Goal: Information Seeking & Learning: Learn about a topic

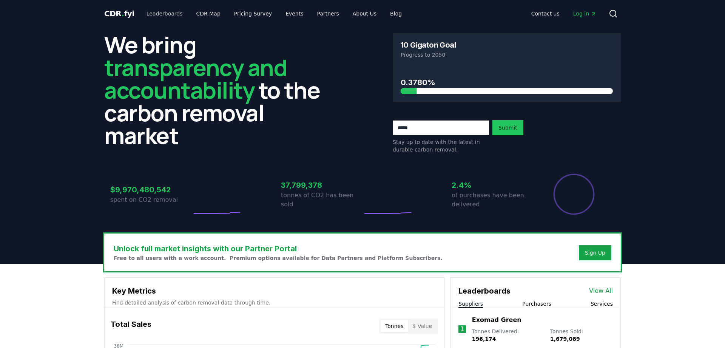
click at [154, 14] on link "Leaderboards" at bounding box center [165, 14] width 48 height 14
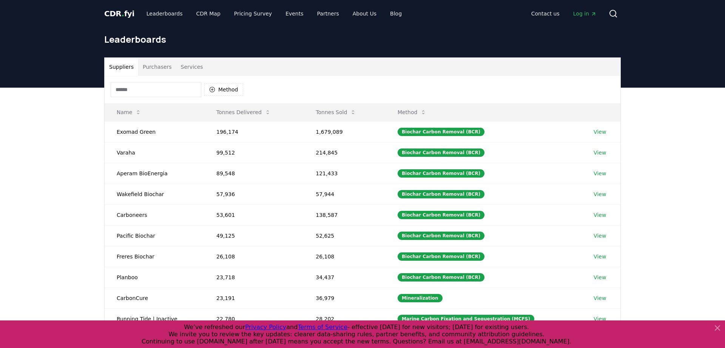
click at [149, 68] on button "Purchasers" at bounding box center [157, 67] width 38 height 18
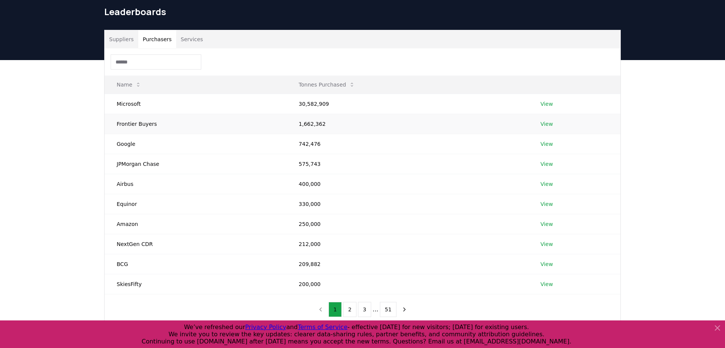
scroll to position [76, 0]
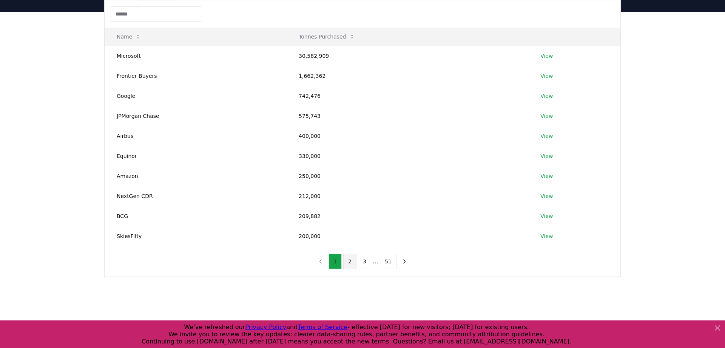
click at [350, 264] on button "2" at bounding box center [349, 261] width 13 height 15
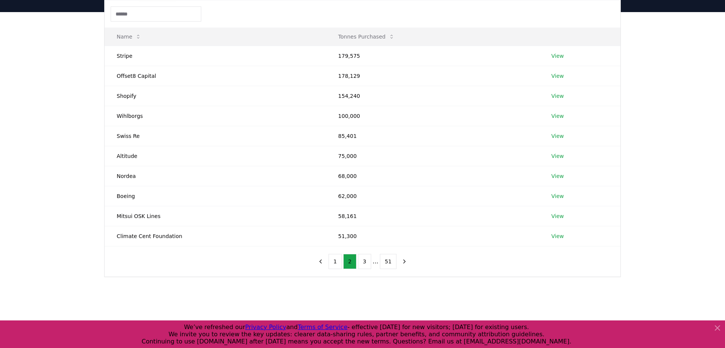
click at [365, 270] on div "1 2 3 ... 51" at bounding box center [363, 261] width 112 height 30
click at [365, 265] on button "3" at bounding box center [364, 261] width 13 height 15
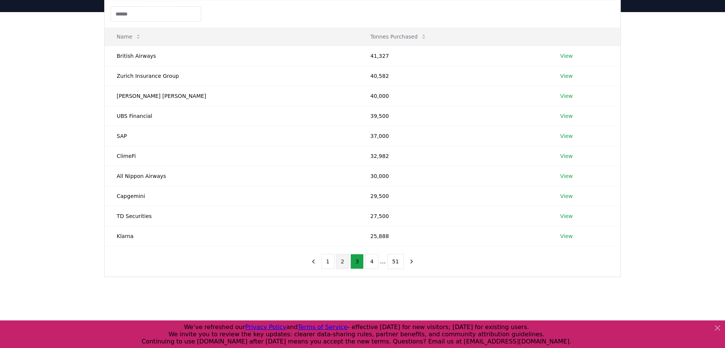
click at [344, 264] on button "2" at bounding box center [342, 261] width 13 height 15
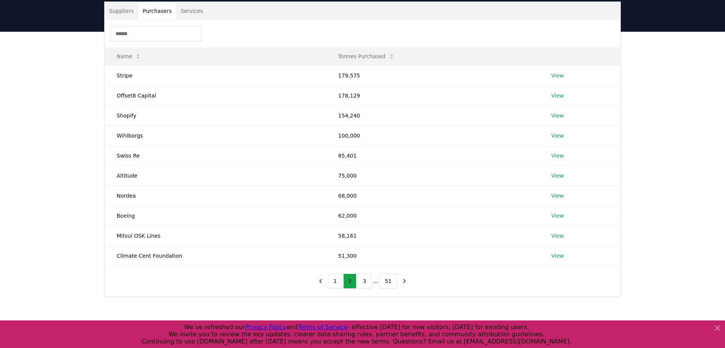
scroll to position [69, 0]
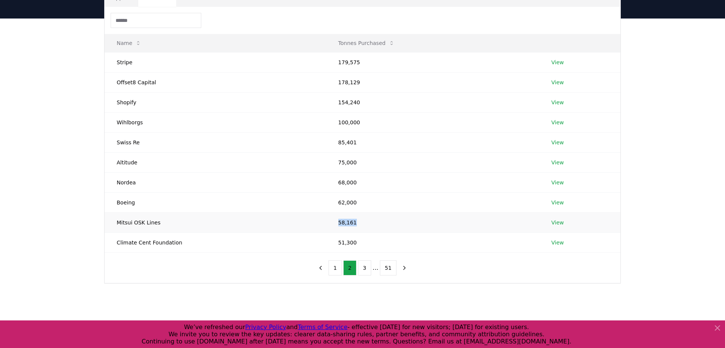
drag, startPoint x: 334, startPoint y: 223, endPoint x: 361, endPoint y: 223, distance: 27.2
click at [361, 223] on td "58,161" at bounding box center [432, 222] width 213 height 20
click at [184, 283] on div "Suppliers Purchasers Services Name Tonnes Purchased Stripe 179,575 View Offset8…" at bounding box center [362, 166] width 725 height 295
click at [367, 273] on button "3" at bounding box center [364, 267] width 13 height 15
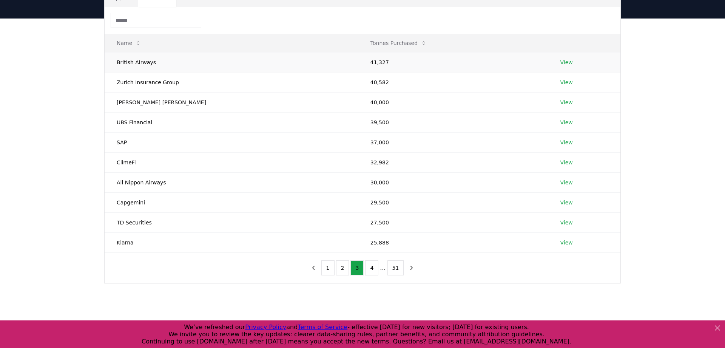
click at [180, 68] on td "British Airways" at bounding box center [232, 62] width 254 height 20
drag, startPoint x: 117, startPoint y: 62, endPoint x: 165, endPoint y: 62, distance: 48.0
click at [165, 62] on td "British Airways" at bounding box center [232, 62] width 254 height 20
drag, startPoint x: 120, startPoint y: 82, endPoint x: 196, endPoint y: 84, distance: 76.0
click at [196, 84] on td "Zurich Insurance Group" at bounding box center [232, 82] width 254 height 20
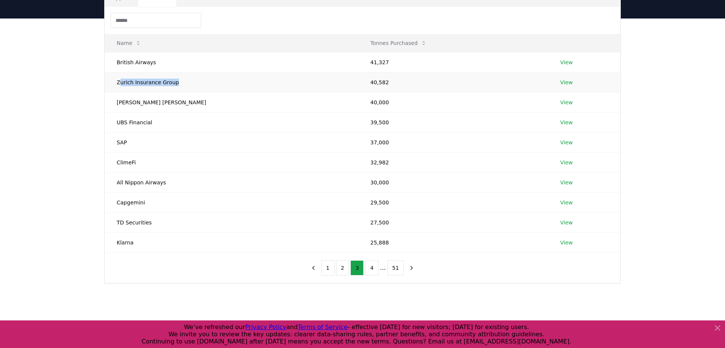
click at [196, 84] on td "Zurich Insurance Group" at bounding box center [232, 82] width 254 height 20
drag, startPoint x: 117, startPoint y: 83, endPoint x: 209, endPoint y: 85, distance: 91.4
click at [208, 85] on td "Zurich Insurance Group" at bounding box center [232, 82] width 254 height 20
click at [94, 101] on div "Suppliers Purchasers Services Name Tonnes Purchased British Airways 41,327 View…" at bounding box center [362, 166] width 725 height 295
click at [374, 273] on button "4" at bounding box center [371, 267] width 13 height 15
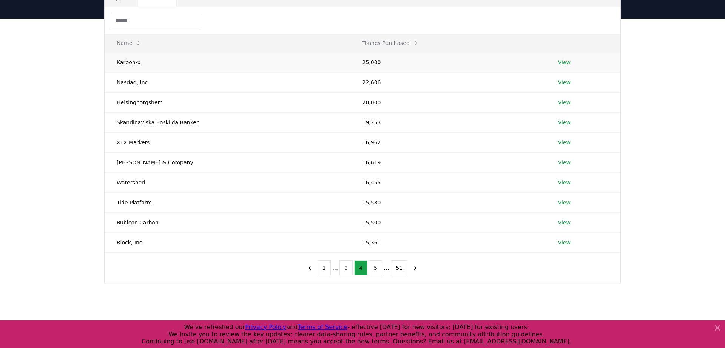
click at [358, 62] on td "25,000" at bounding box center [448, 62] width 196 height 20
click at [376, 269] on button "5" at bounding box center [375, 267] width 13 height 15
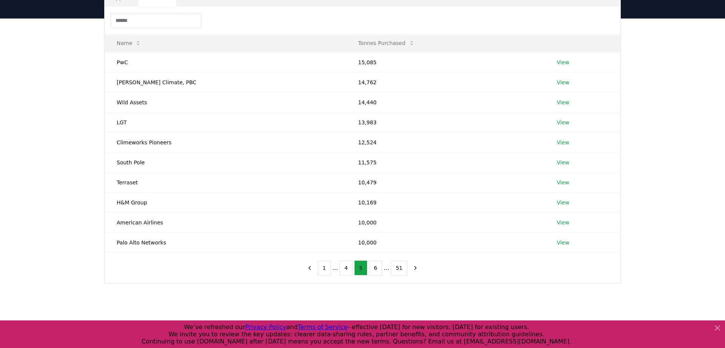
click at [719, 331] on icon at bounding box center [717, 327] width 9 height 9
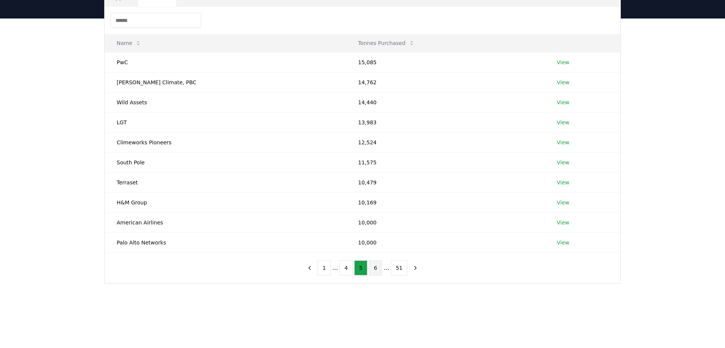
click at [377, 267] on button "6" at bounding box center [375, 267] width 13 height 15
click at [329, 274] on button "1" at bounding box center [324, 267] width 13 height 15
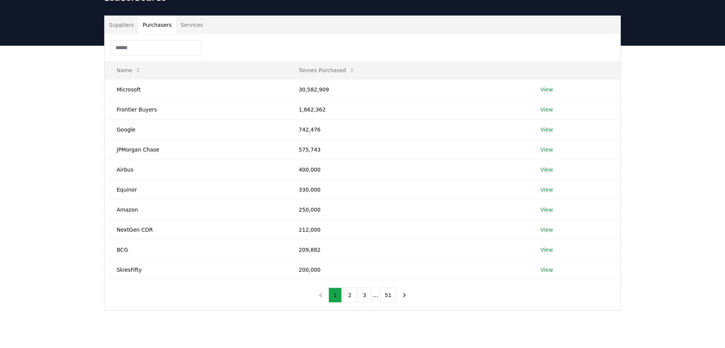
scroll to position [32, 0]
